Goal: Task Accomplishment & Management: Use online tool/utility

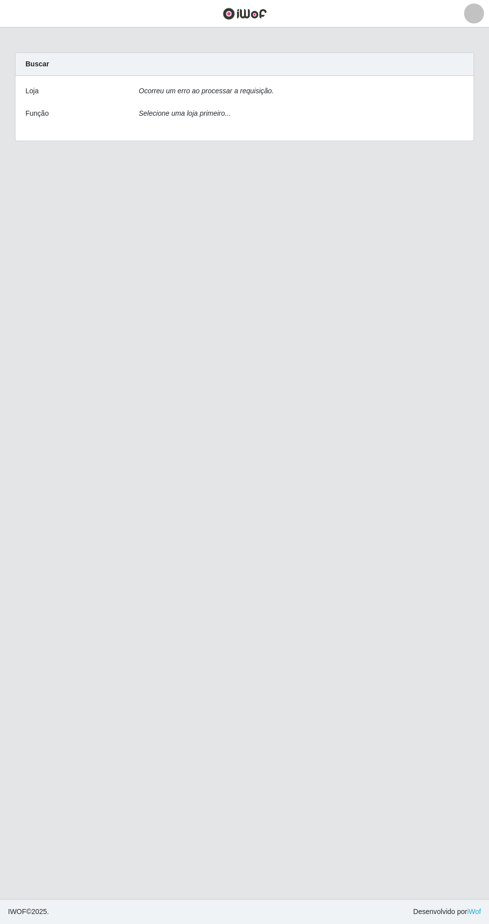
click at [308, 97] on div "Ocorreu um erro ao processar a requisição." at bounding box center [301, 93] width 340 height 14
click at [343, 101] on div "Loja Ocorreu um erro ao processar a requisição. Função Selecione uma loja prime…" at bounding box center [244, 108] width 458 height 65
click at [325, 118] on div "Selecione uma loja primeiro..." at bounding box center [301, 115] width 340 height 14
click at [361, 103] on div "Loja Ocorreu um erro ao processar a requisição. Função Selecione uma loja prime…" at bounding box center [244, 108] width 458 height 65
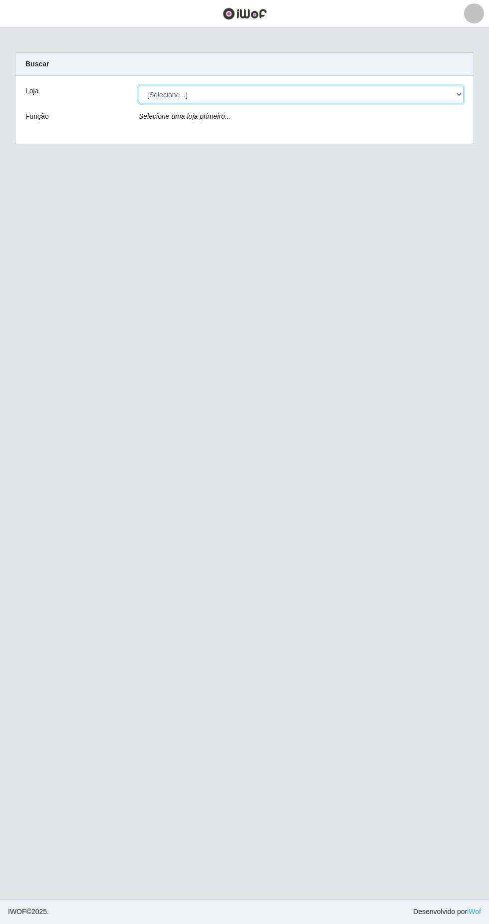
click at [311, 92] on select "[Selecione...] Extrabom - Loja 05 Jardim Camburi" at bounding box center [301, 94] width 325 height 17
select select "494"
click at [139, 86] on select "[Selecione...] Extrabom - Loja 05 Jardim Camburi" at bounding box center [301, 94] width 325 height 17
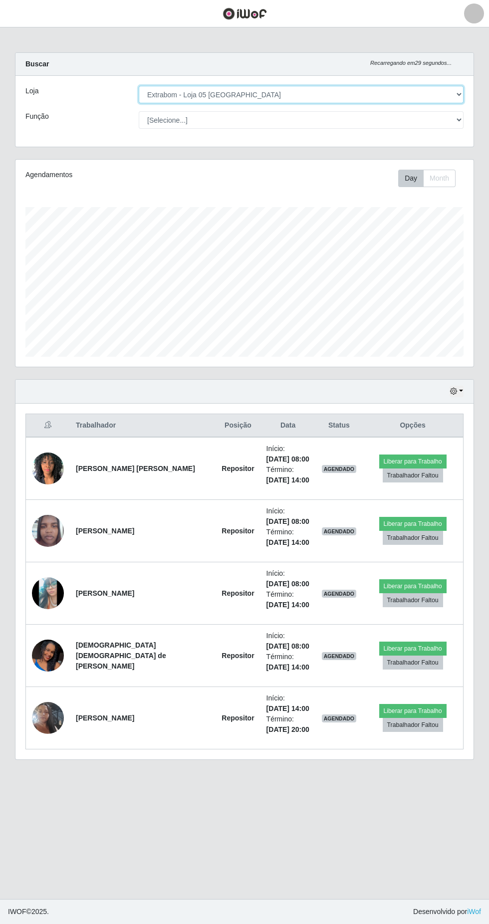
click at [319, 95] on select "[Selecione...] Extrabom - Loja 05 Jardim Camburi" at bounding box center [301, 94] width 325 height 17
click at [139, 86] on select "[Selecione...] Extrabom - Loja 05 Jardim Camburi" at bounding box center [301, 94] width 325 height 17
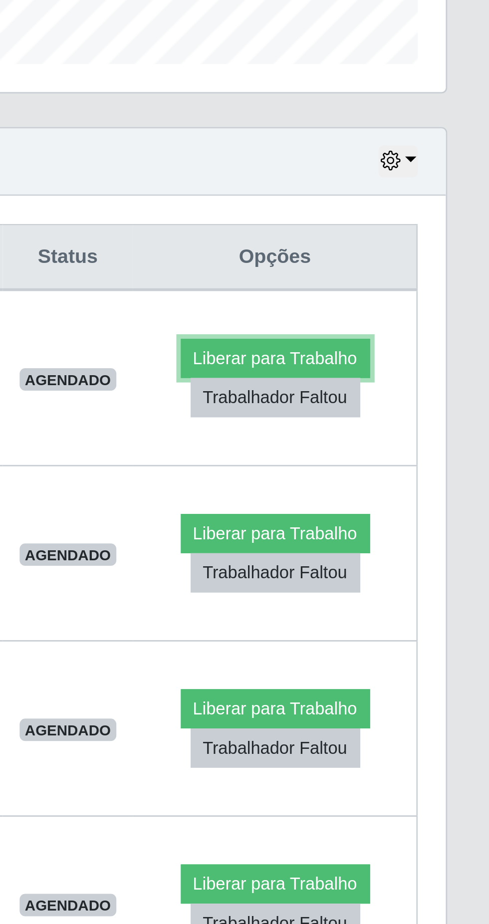
click at [415, 457] on button "Liberar para Trabalho" at bounding box center [412, 461] width 67 height 14
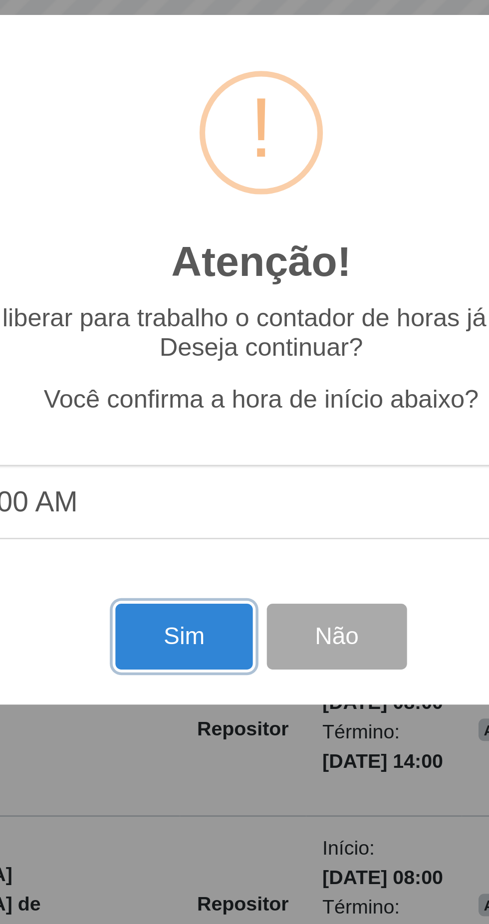
click at [212, 565] on button "Sim" at bounding box center [217, 560] width 48 height 23
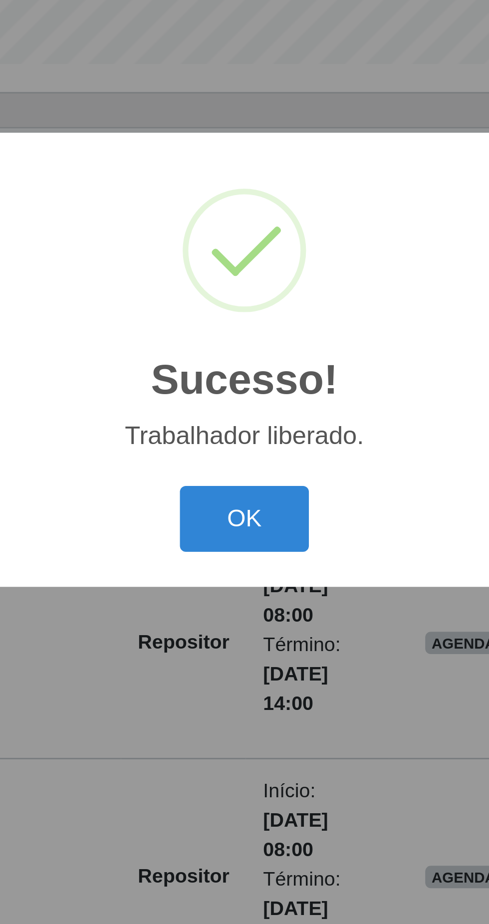
click at [248, 516] on button "OK" at bounding box center [244, 518] width 46 height 23
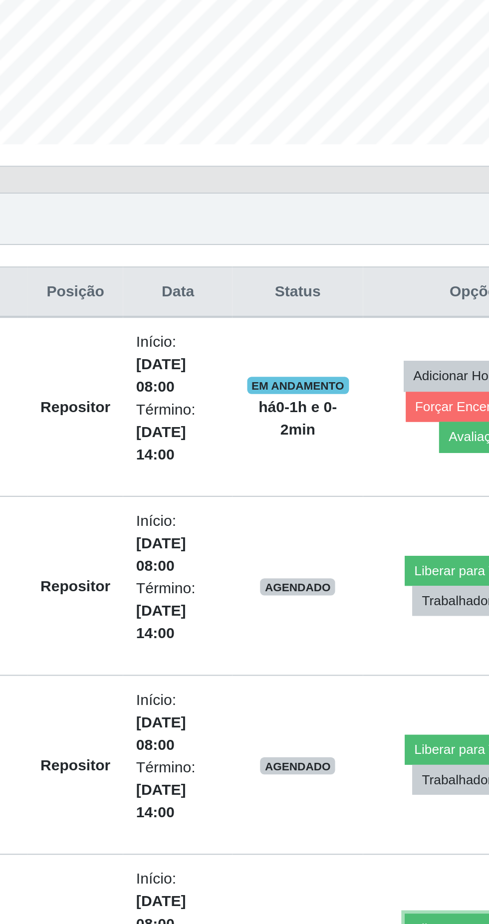
click at [385, 715] on button "Liberar para Trabalho" at bounding box center [409, 722] width 67 height 14
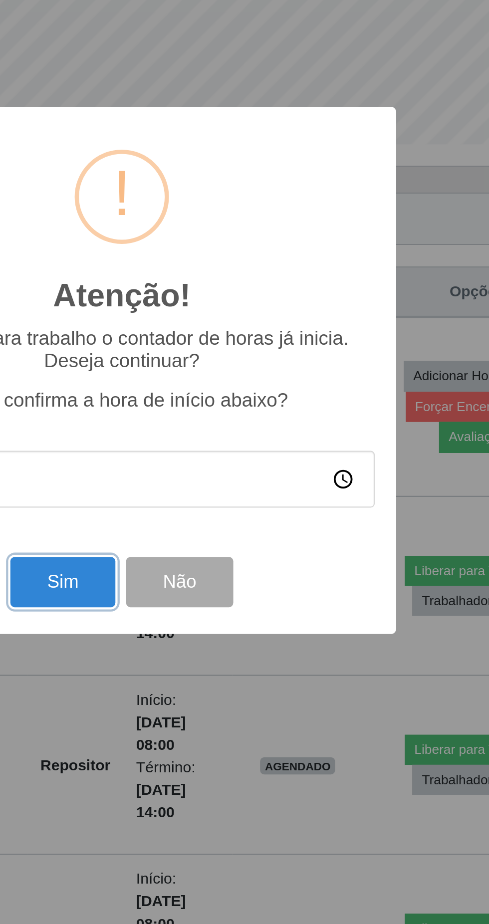
click at [218, 572] on button "Sim" at bounding box center [217, 560] width 48 height 23
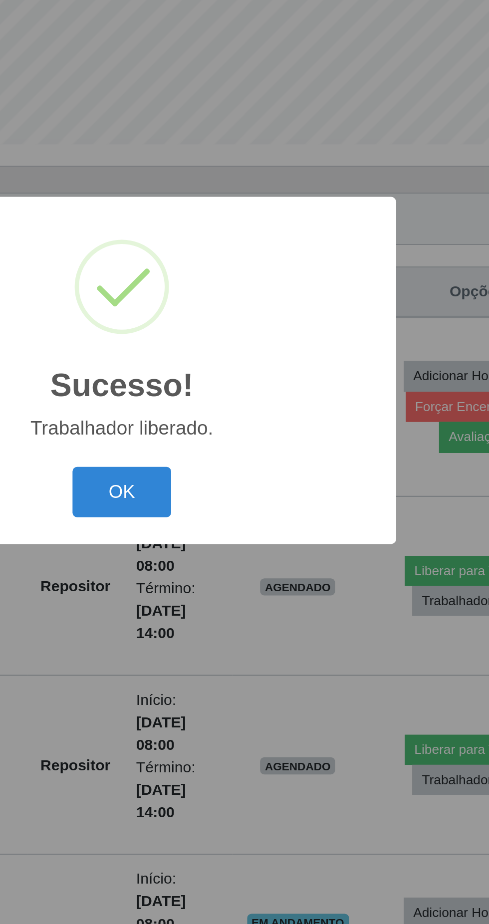
click at [247, 530] on button "OK" at bounding box center [244, 518] width 46 height 23
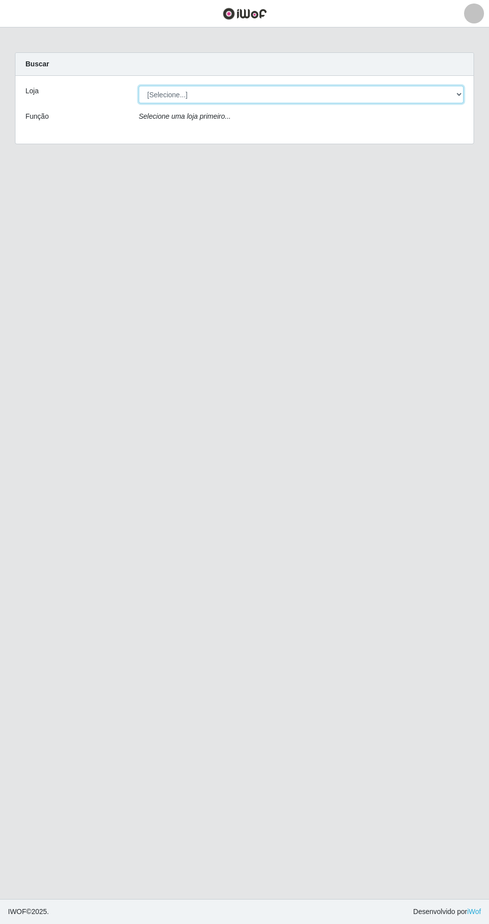
click at [327, 91] on select "[Selecione...] Extrabom - Loja 05 [GEOGRAPHIC_DATA]" at bounding box center [301, 94] width 325 height 17
select select "494"
click at [139, 86] on select "[Selecione...] Extrabom - Loja 05 [GEOGRAPHIC_DATA]" at bounding box center [301, 94] width 325 height 17
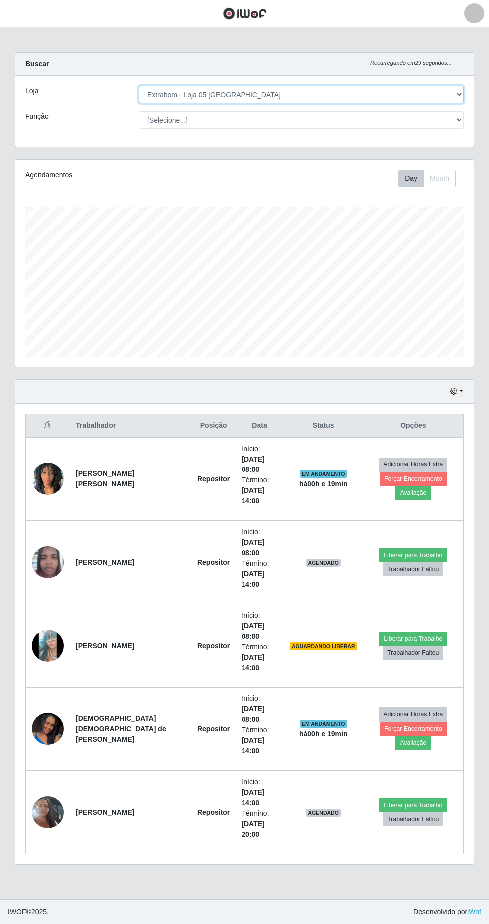
scroll to position [207, 458]
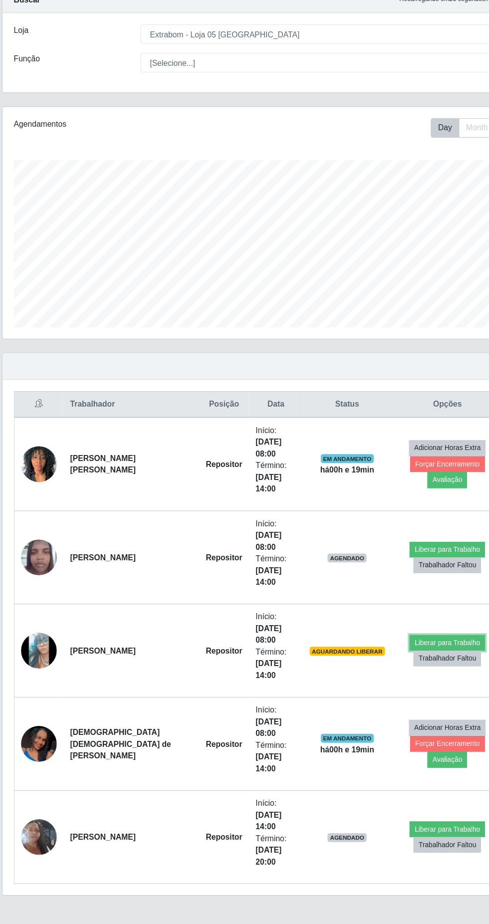
click at [395, 632] on button "Liberar para Trabalho" at bounding box center [412, 639] width 67 height 14
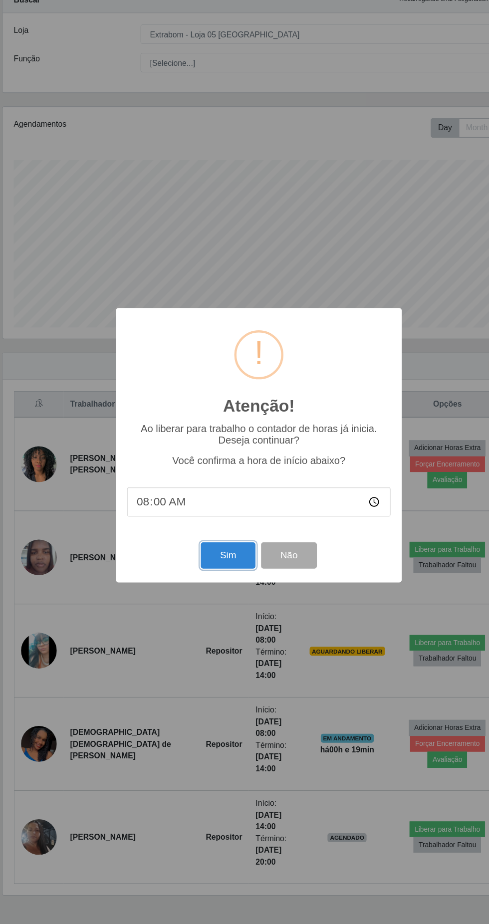
click at [199, 550] on button "Sim" at bounding box center [217, 560] width 48 height 23
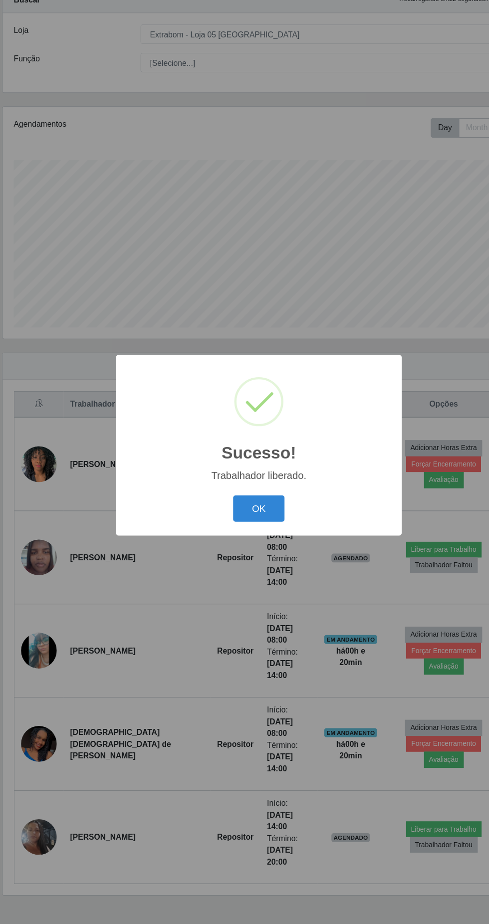
click at [241, 513] on button "OK" at bounding box center [244, 518] width 46 height 23
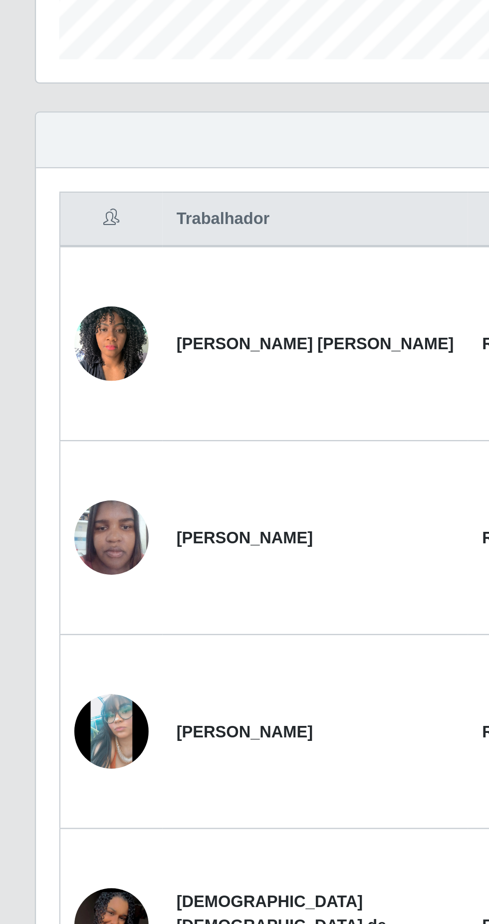
click at [34, 489] on td at bounding box center [48, 479] width 44 height 84
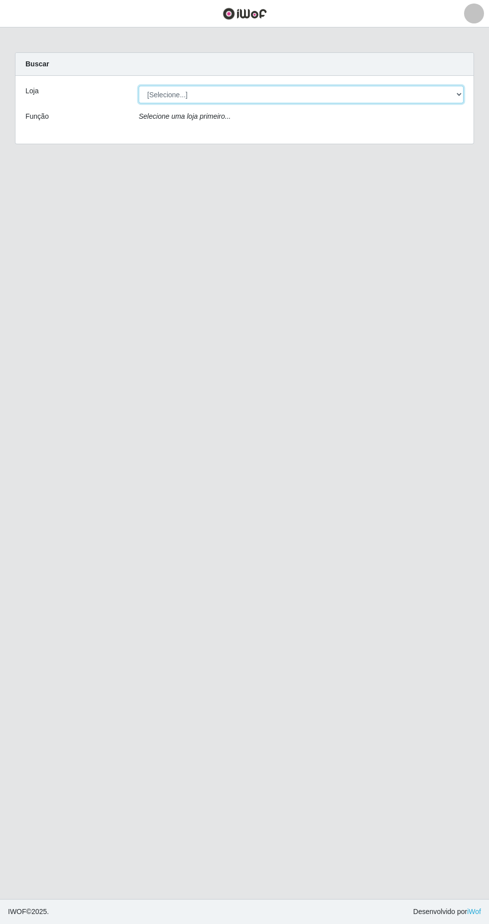
click at [258, 98] on select "[Selecione...] Extrabom - Loja 05 [GEOGRAPHIC_DATA]" at bounding box center [301, 94] width 325 height 17
select select "494"
click at [139, 86] on select "[Selecione...] Extrabom - Loja 05 [GEOGRAPHIC_DATA]" at bounding box center [301, 94] width 325 height 17
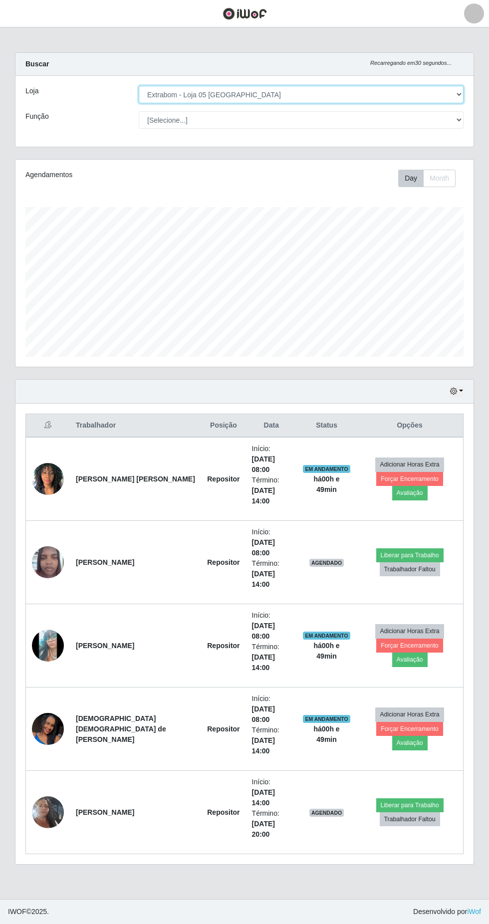
scroll to position [207, 458]
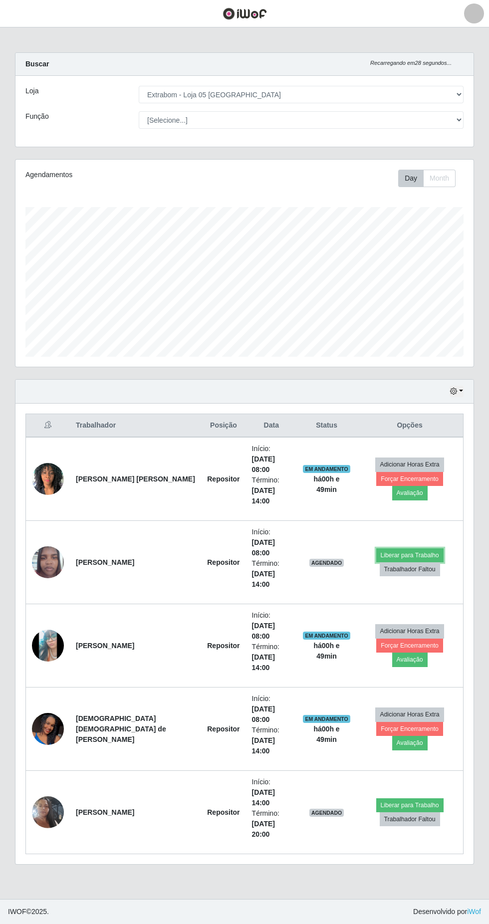
click at [398, 548] on button "Liberar para Trabalho" at bounding box center [409, 555] width 67 height 14
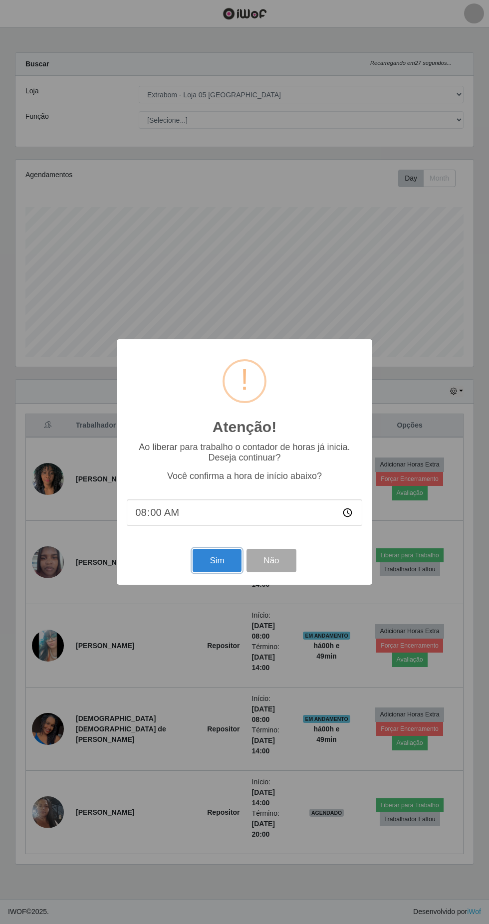
click at [204, 562] on button "Sim" at bounding box center [217, 560] width 48 height 23
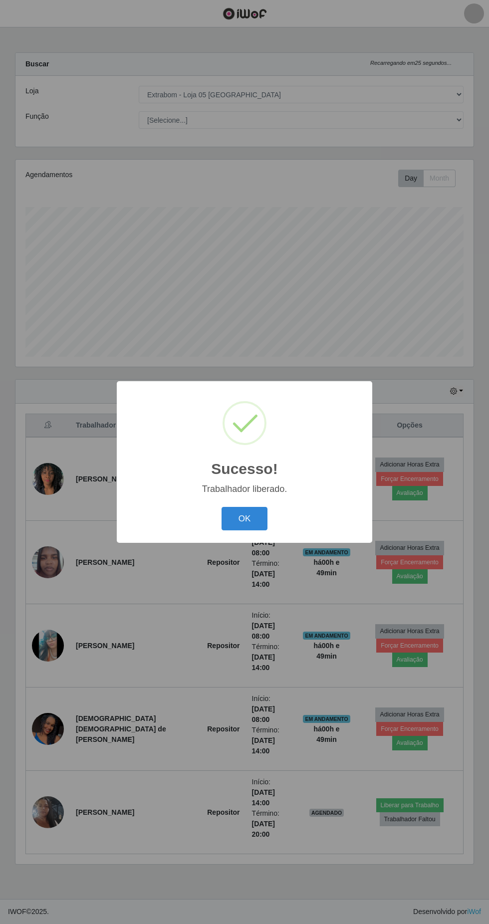
click at [244, 518] on button "OK" at bounding box center [244, 518] width 46 height 23
